Goal: Navigation & Orientation: Find specific page/section

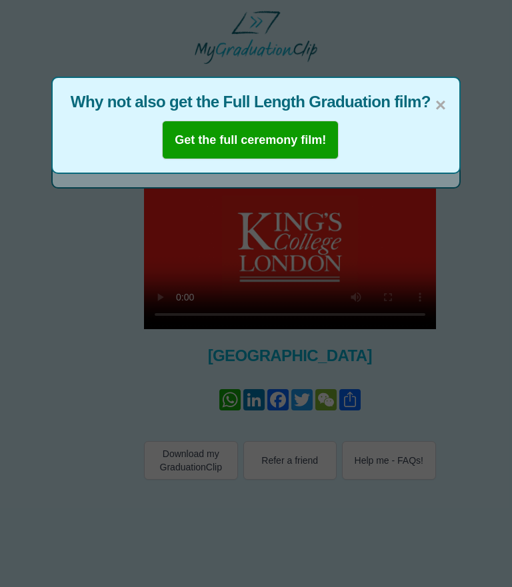
click at [435, 105] on span "×" at bounding box center [440, 105] width 11 height 28
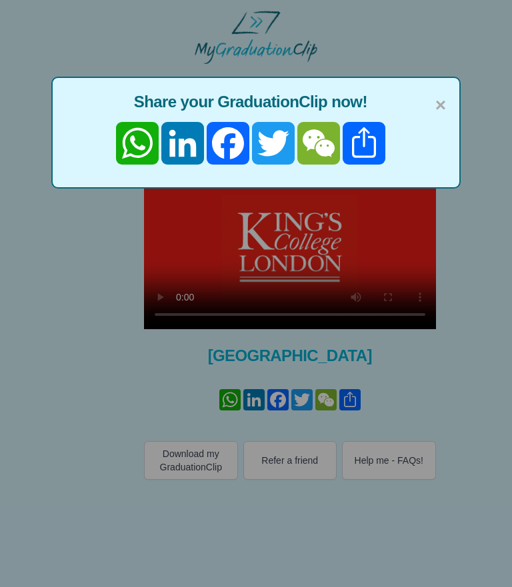
click at [445, 104] on span "×" at bounding box center [440, 105] width 11 height 28
